Goal: Transaction & Acquisition: Download file/media

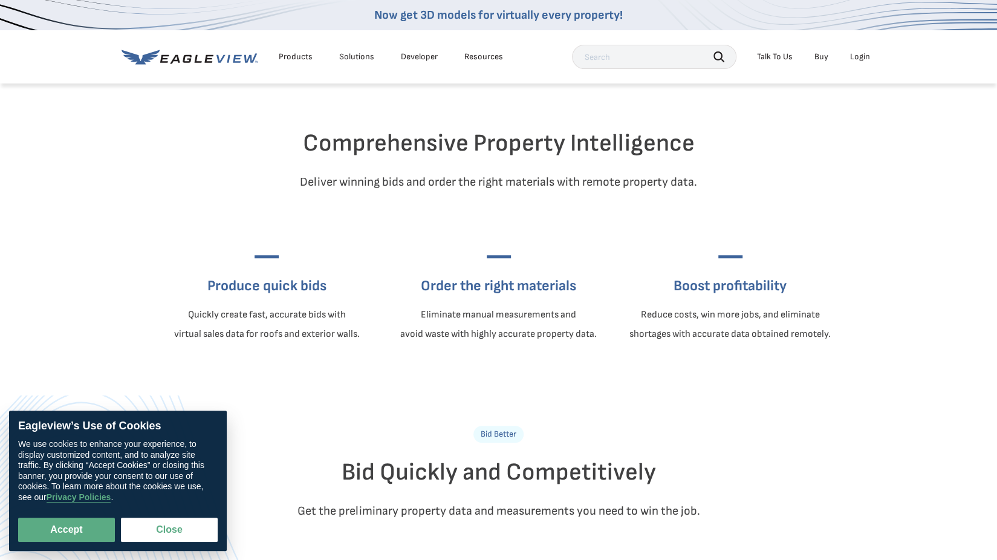
scroll to position [0, 5]
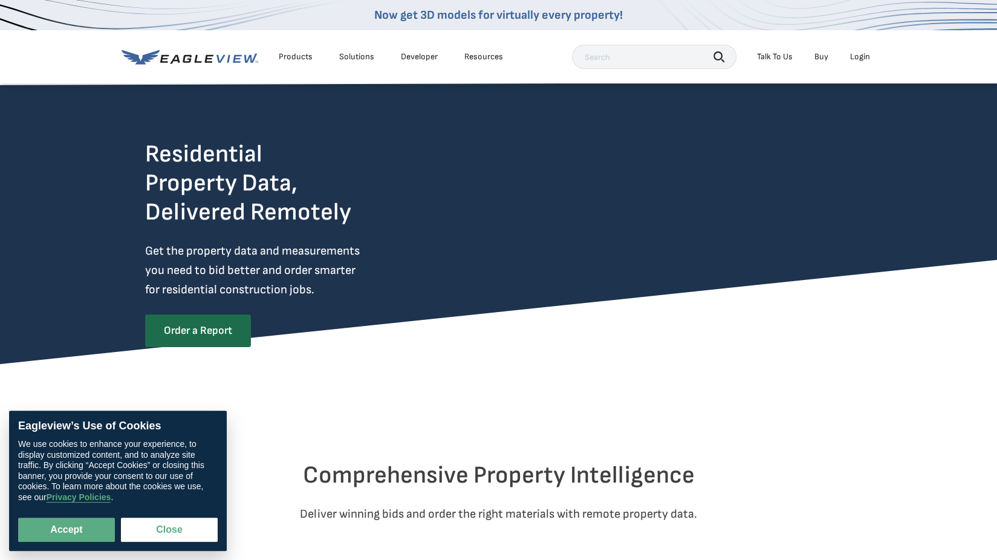
click at [299, 50] on li "Products" at bounding box center [296, 57] width 46 height 18
click at [295, 56] on div "Products" at bounding box center [296, 56] width 34 height 11
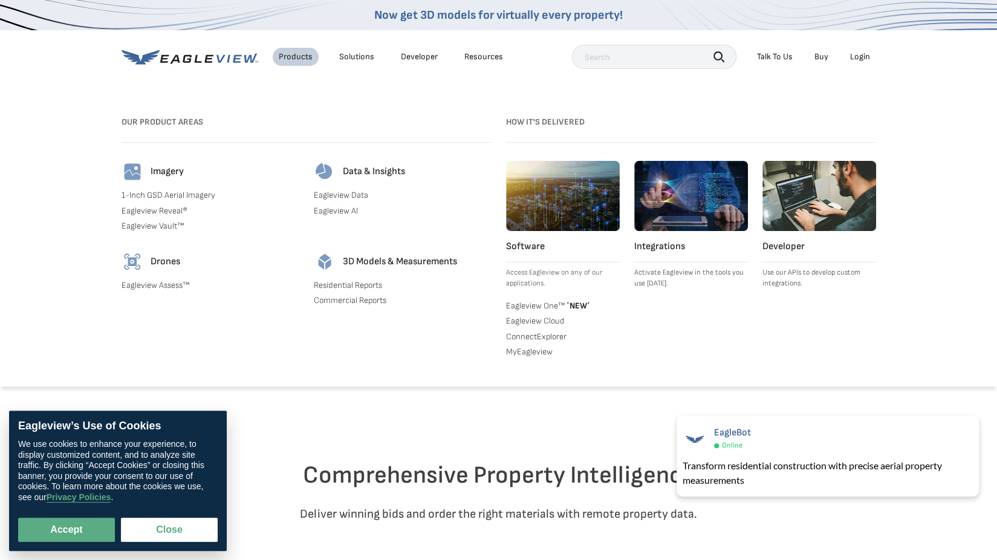
click at [374, 283] on link "Residential Reports" at bounding box center [403, 285] width 178 height 11
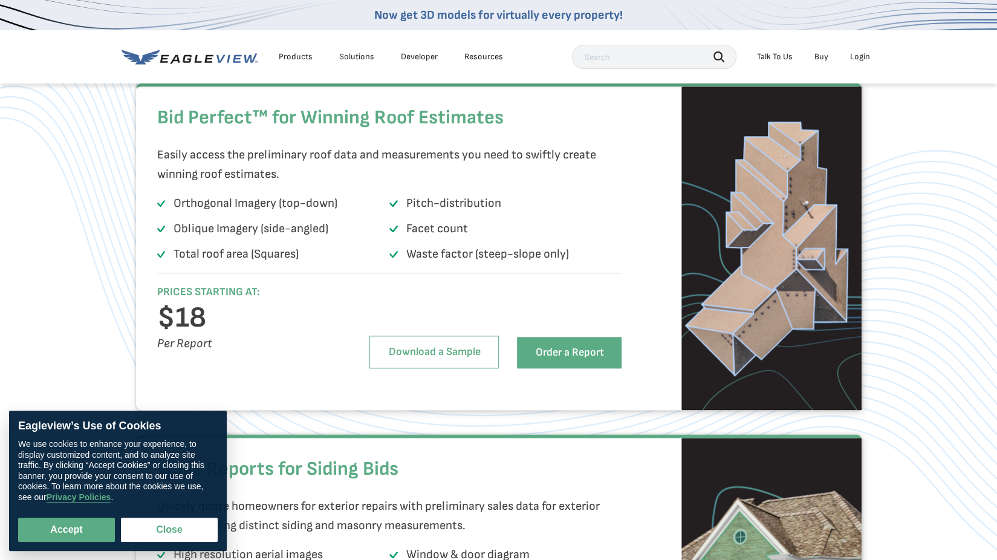
scroll to position [819, 5]
click at [362, 217] on li "Orthogonal Imagery (top-down)" at bounding box center [273, 205] width 232 height 24
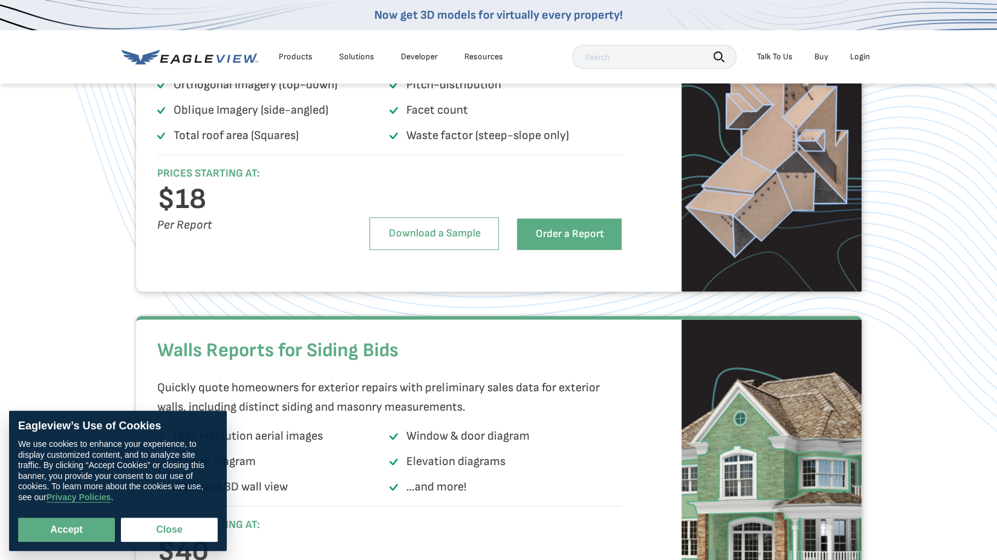
scroll to position [936, 4]
click at [430, 250] on link "Download a Sample" at bounding box center [433, 233] width 129 height 33
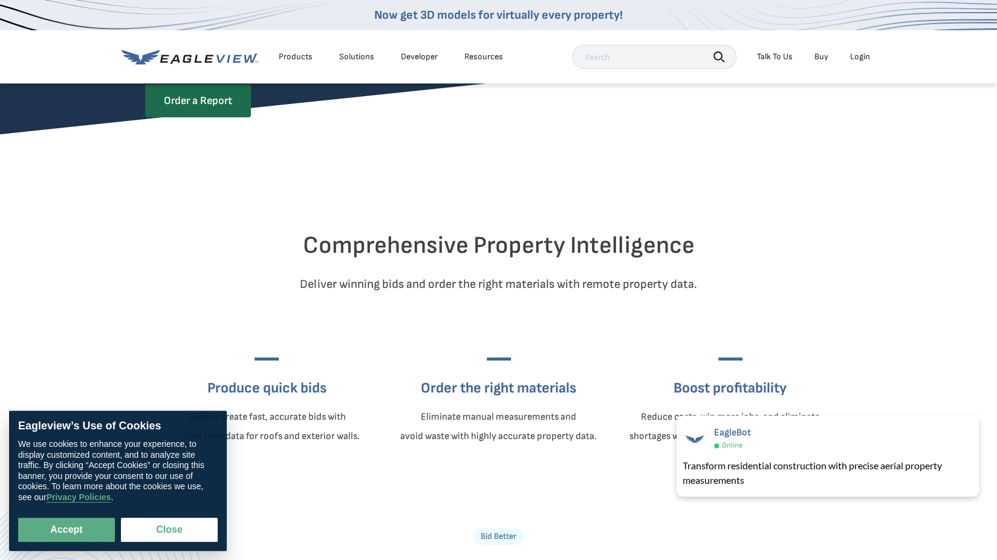
scroll to position [0, 4]
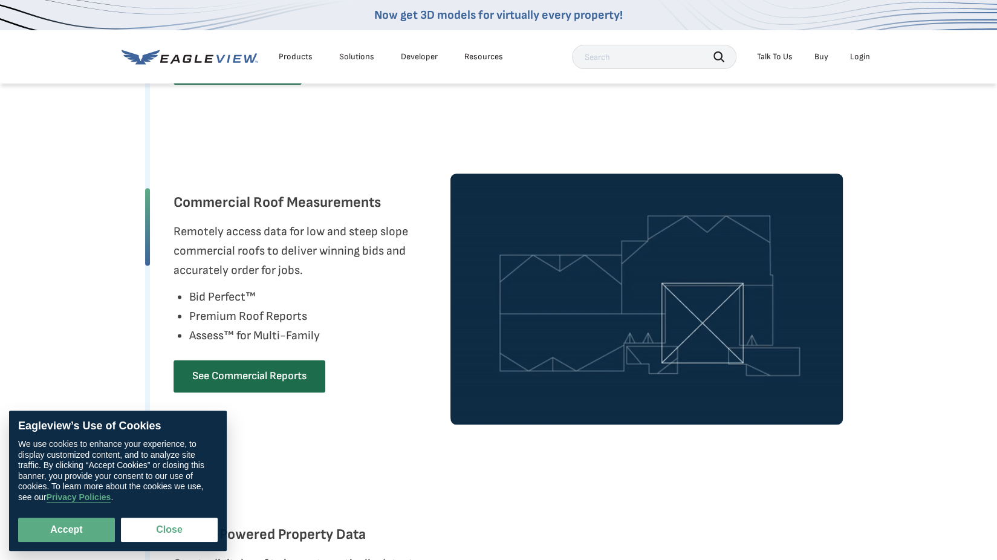
scroll to position [940, 0]
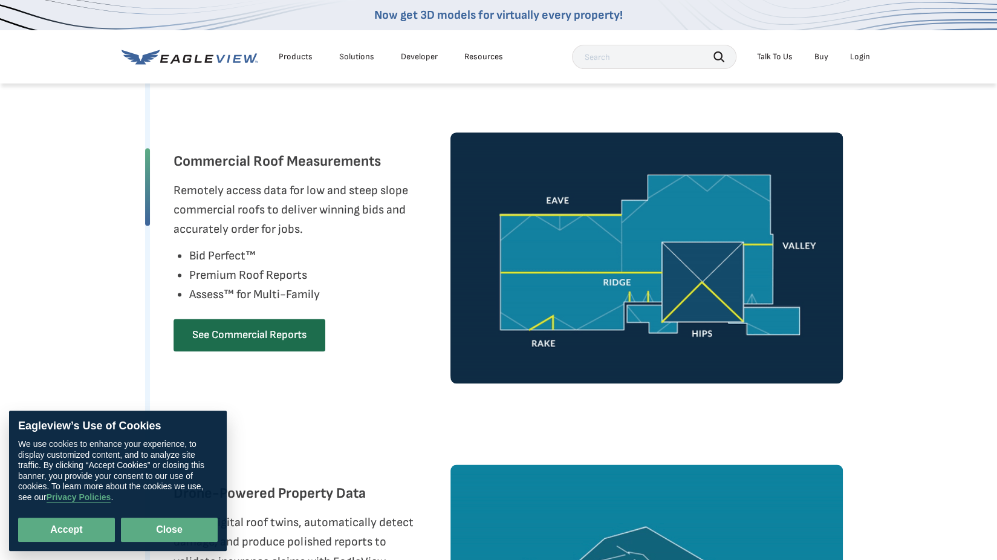
click at [156, 525] on button "Close" at bounding box center [169, 530] width 97 height 24
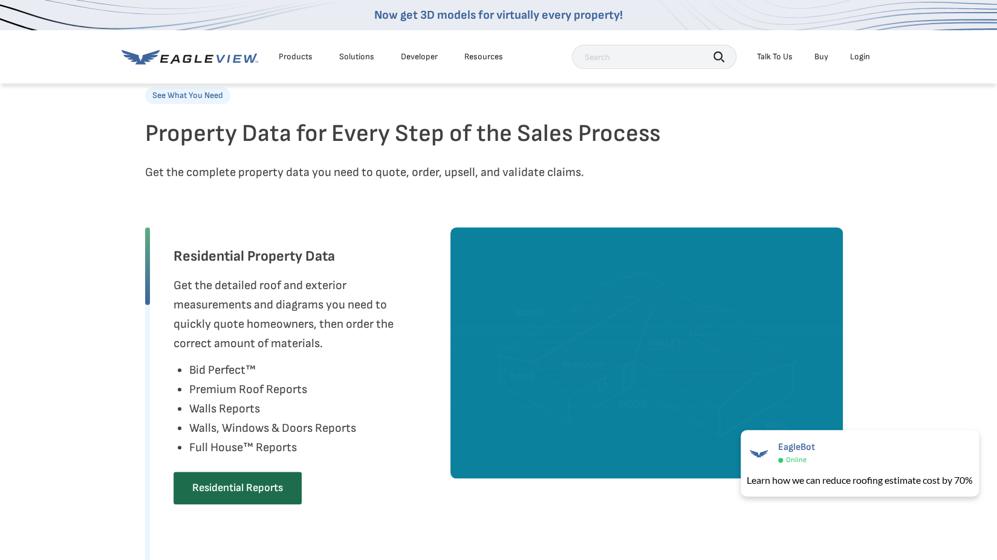
scroll to position [448, 5]
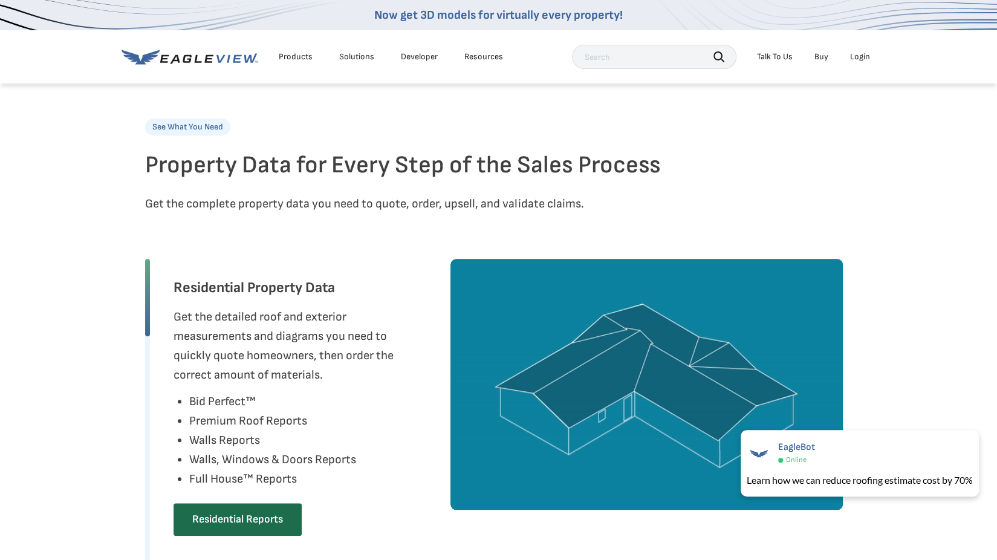
click at [295, 56] on div "Products" at bounding box center [296, 56] width 34 height 11
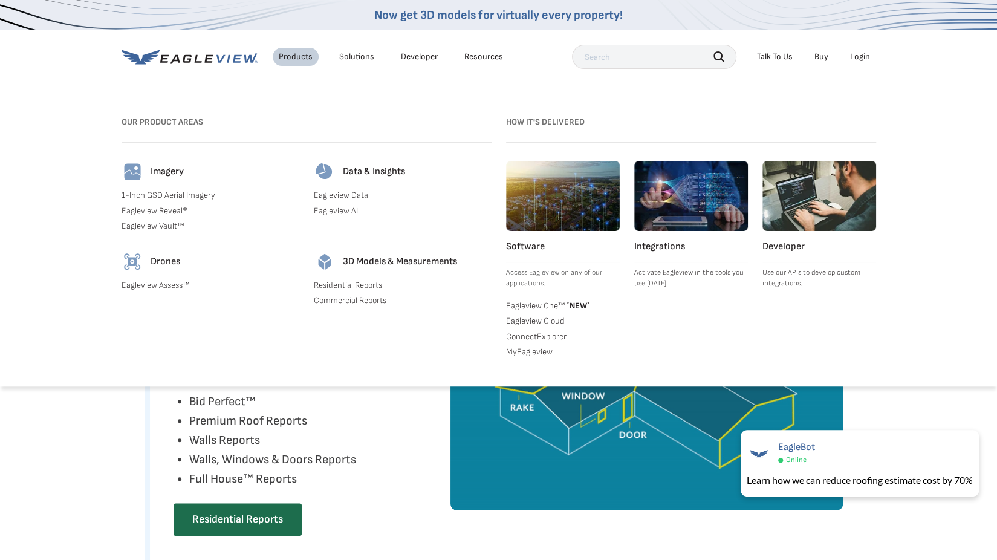
click at [354, 302] on link "Commercial Reports" at bounding box center [403, 300] width 178 height 11
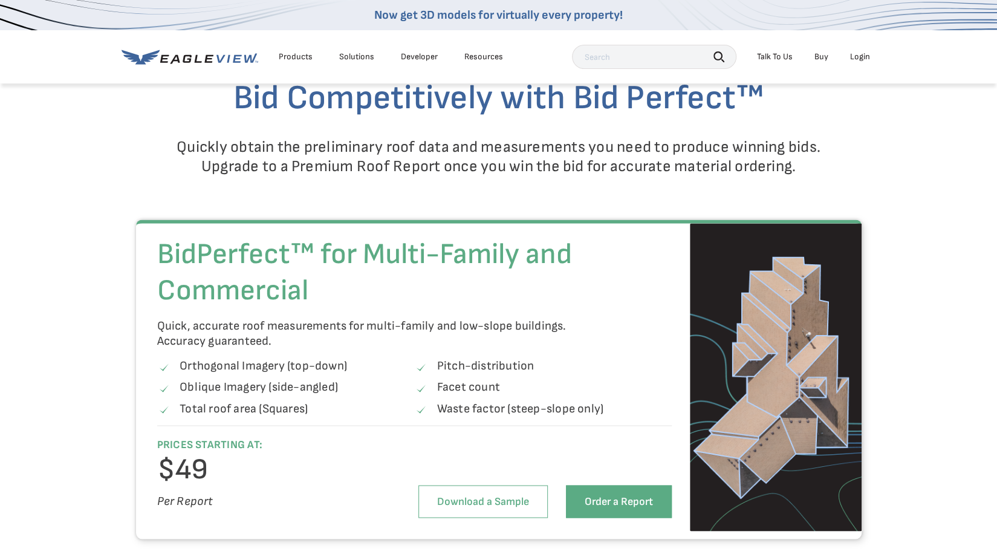
scroll to position [1099, 0]
